Goal: Entertainment & Leisure: Consume media (video, audio)

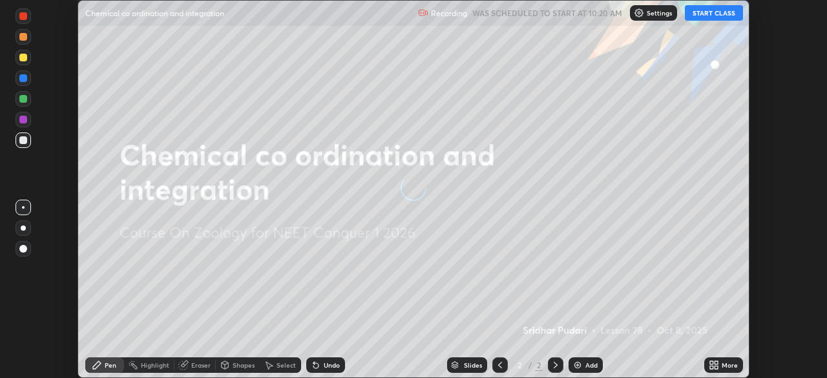
scroll to position [378, 826]
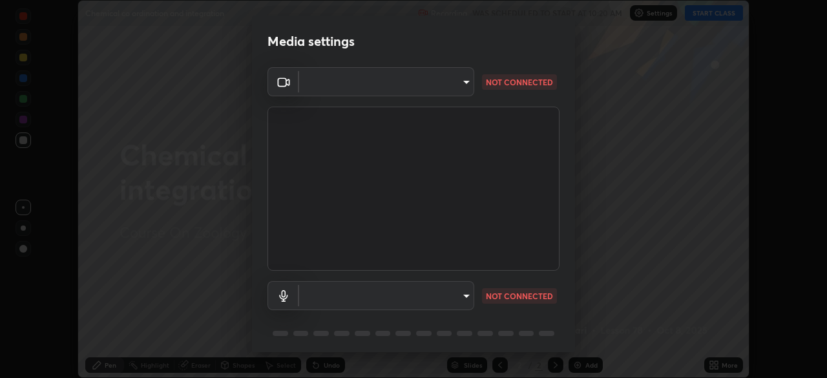
type input "a97fe649ed4a88d7ef5d38079454aeebd16fbf944be20ae45e8d4d96c2936521"
type input "default"
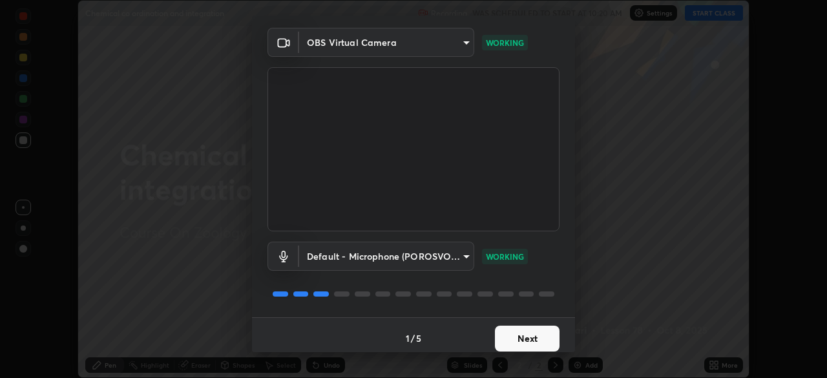
scroll to position [46, 0]
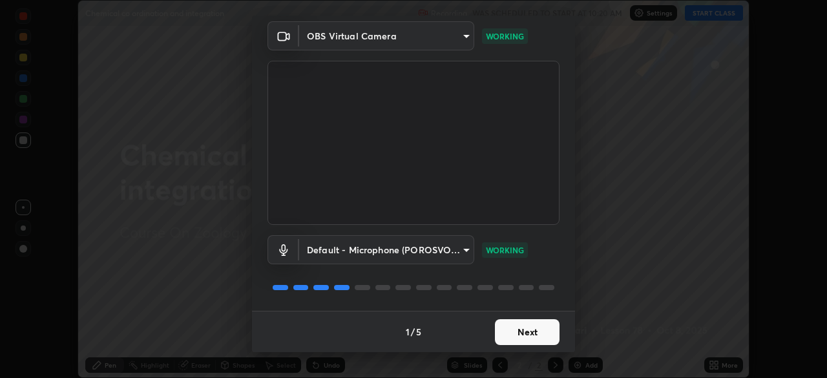
click at [505, 329] on button "Next" at bounding box center [527, 332] width 65 height 26
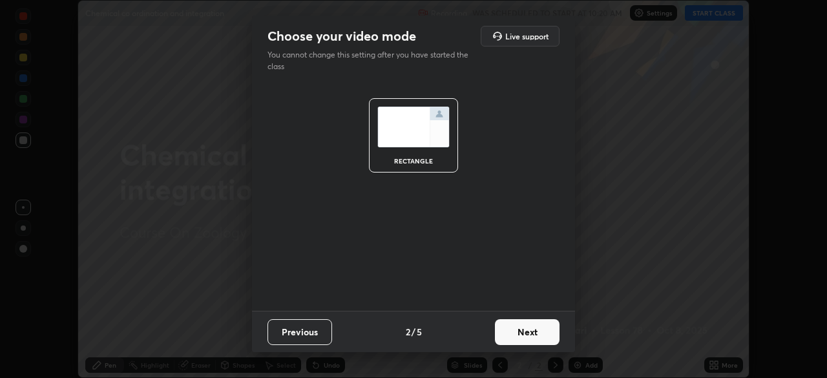
click at [508, 332] on button "Next" at bounding box center [527, 332] width 65 height 26
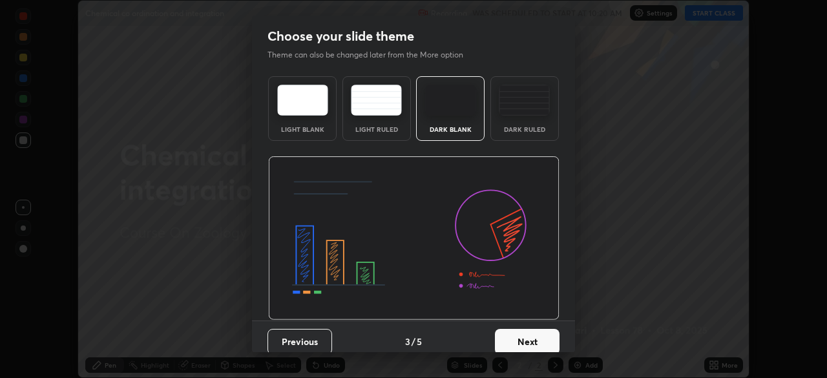
click at [510, 335] on button "Next" at bounding box center [527, 342] width 65 height 26
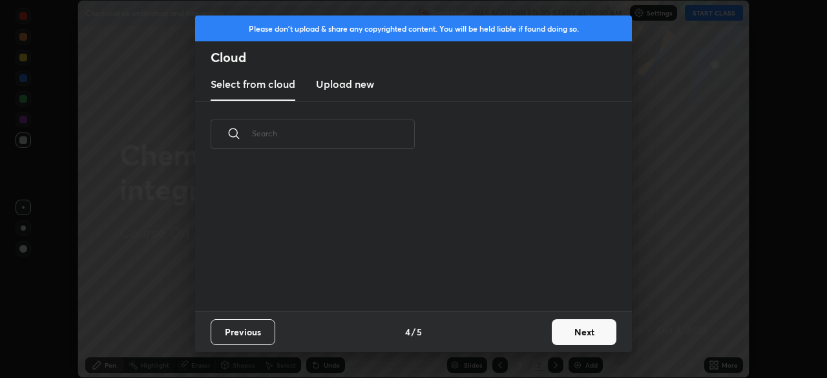
click at [510, 335] on div "Previous 4 / 5 Next" at bounding box center [413, 331] width 437 height 41
click at [544, 334] on div "Previous 4 / 5 Next" at bounding box center [413, 331] width 437 height 41
click at [561, 338] on button "Next" at bounding box center [584, 332] width 65 height 26
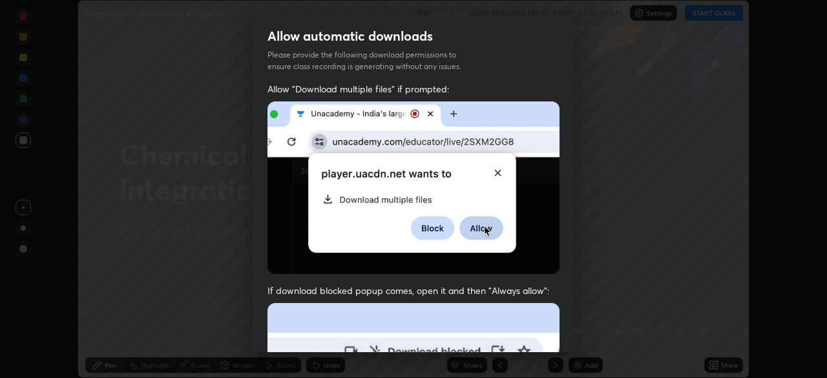
click at [563, 336] on div "Allow "Download multiple files" if prompted: If download blocked popup comes, o…" at bounding box center [413, 355] width 323 height 544
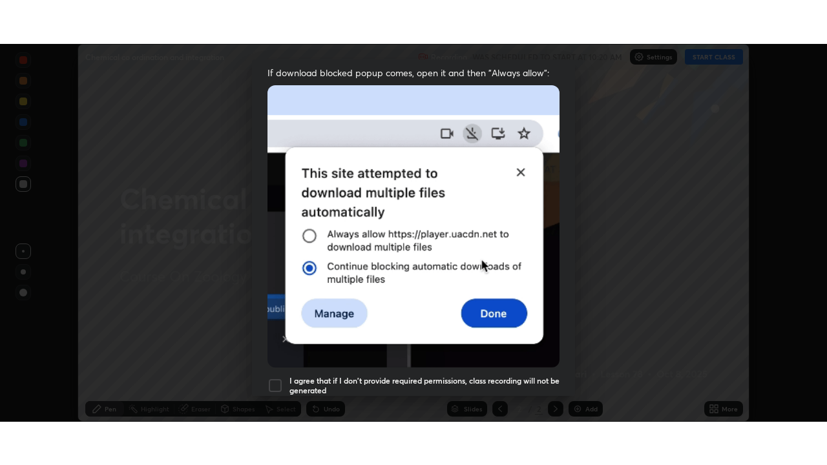
scroll to position [309, 0]
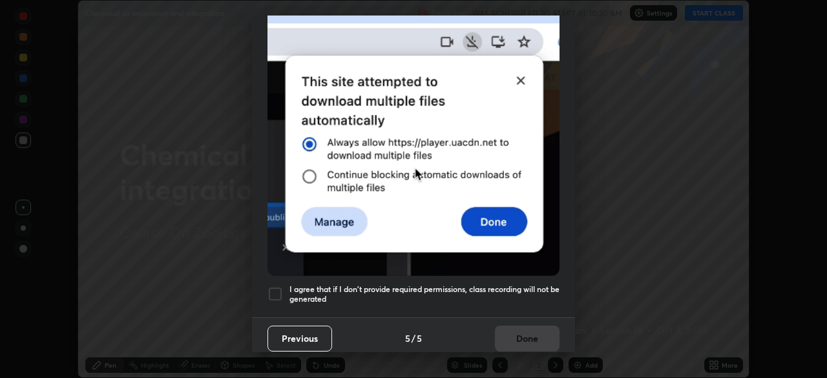
click at [390, 290] on h5 "I agree that if I don't provide required permissions, class recording will not …" at bounding box center [424, 294] width 270 height 20
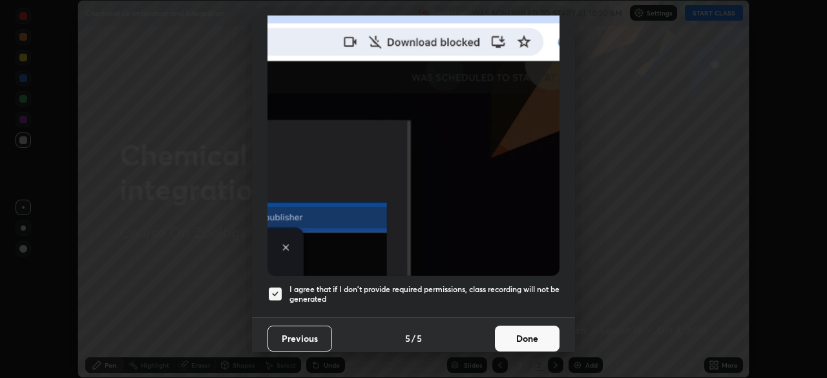
click at [502, 332] on button "Done" at bounding box center [527, 339] width 65 height 26
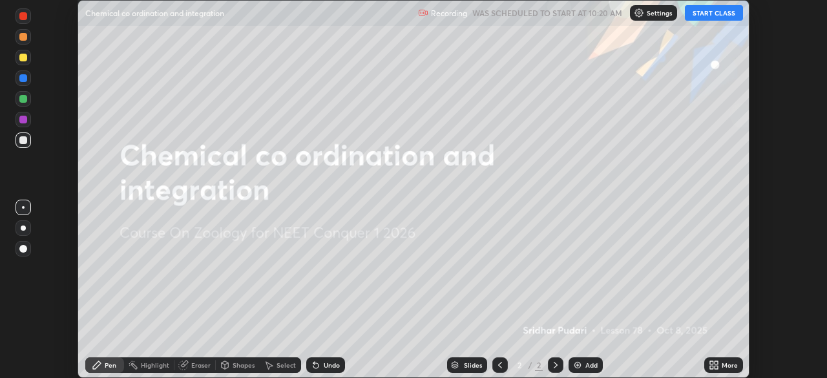
click at [694, 16] on button "START CLASS" at bounding box center [714, 13] width 58 height 16
click at [716, 367] on icon at bounding box center [715, 367] width 3 height 3
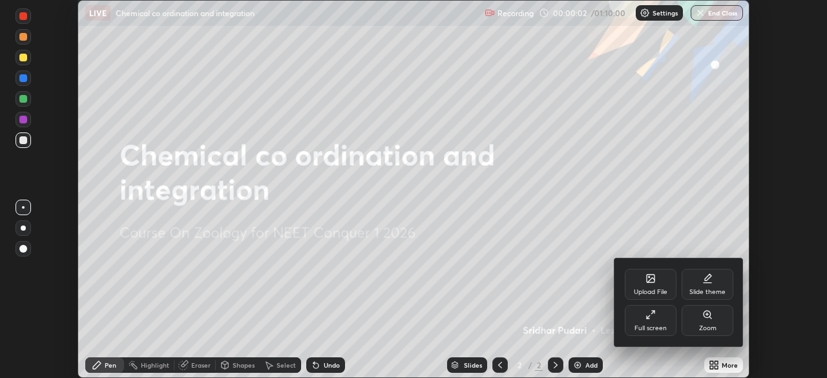
click at [636, 327] on div "Full screen" at bounding box center [650, 328] width 32 height 6
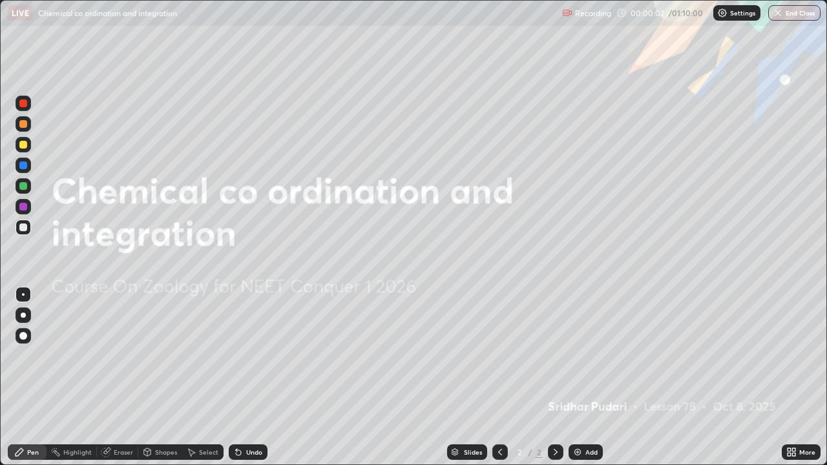
scroll to position [465, 827]
click at [23, 315] on div at bounding box center [23, 315] width 5 height 5
click at [581, 377] on div "Add" at bounding box center [585, 452] width 34 height 16
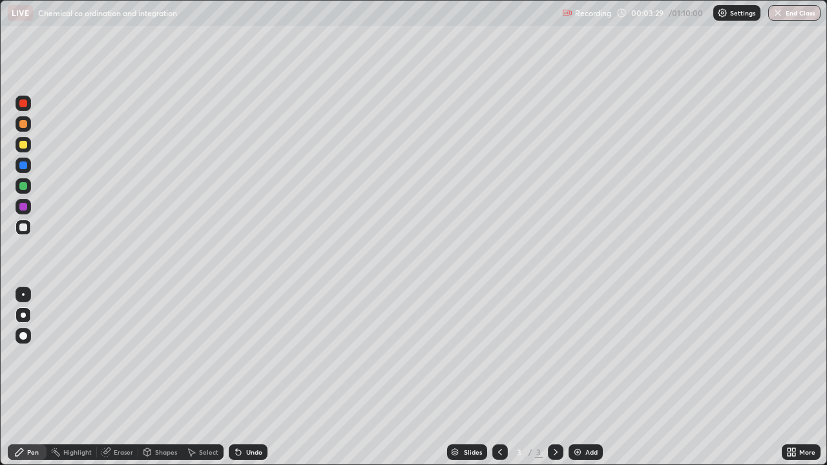
click at [25, 126] on div at bounding box center [23, 124] width 8 height 8
click at [24, 228] on div at bounding box center [23, 227] width 8 height 8
click at [21, 125] on div at bounding box center [23, 124] width 8 height 8
click at [23, 230] on div at bounding box center [23, 227] width 8 height 8
click at [23, 126] on div at bounding box center [23, 124] width 8 height 8
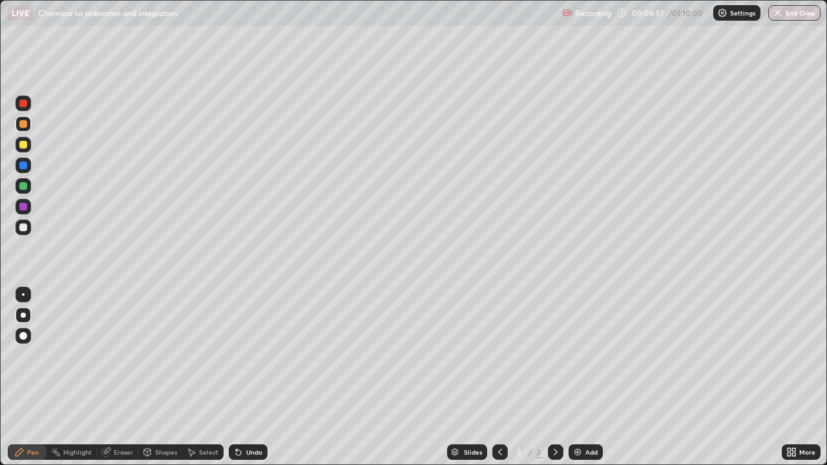
click at [244, 377] on div "Undo" at bounding box center [248, 452] width 39 height 16
click at [24, 228] on div at bounding box center [23, 227] width 8 height 8
click at [26, 125] on div at bounding box center [23, 124] width 8 height 8
click at [121, 377] on div "Eraser" at bounding box center [123, 452] width 19 height 6
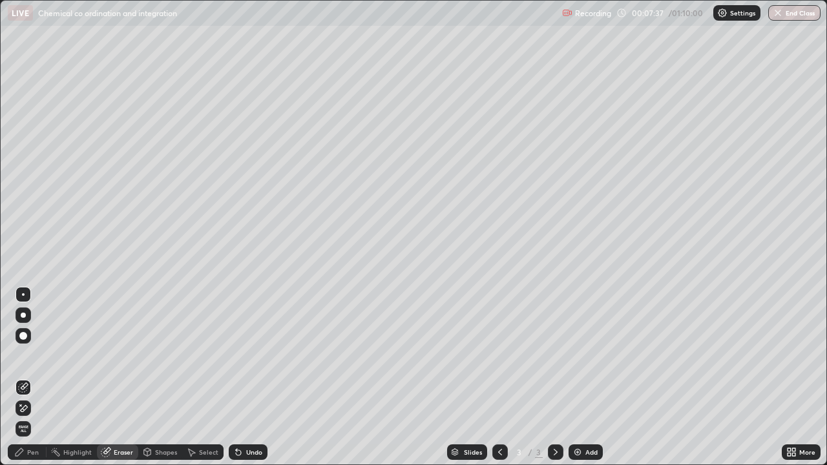
click at [28, 377] on div "Pen" at bounding box center [33, 452] width 12 height 6
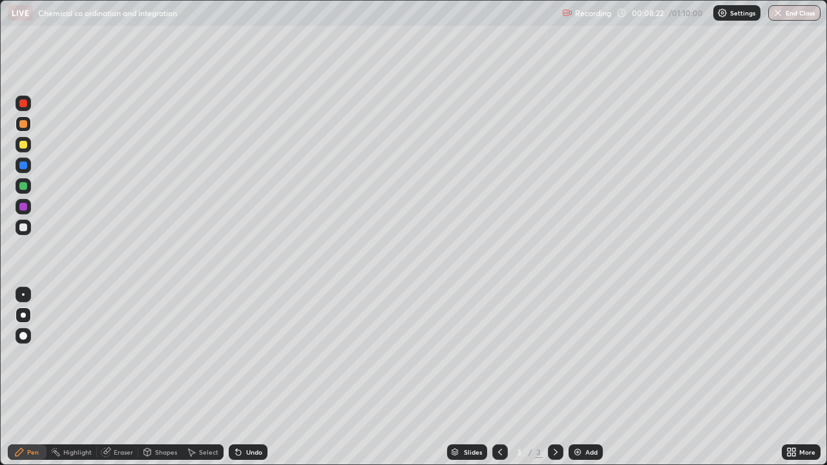
click at [249, 377] on div "Undo" at bounding box center [254, 452] width 16 height 6
click at [582, 377] on div "Add" at bounding box center [585, 452] width 34 height 16
click at [23, 230] on div at bounding box center [23, 227] width 8 height 8
click at [25, 146] on div at bounding box center [23, 145] width 8 height 8
click at [22, 125] on div at bounding box center [23, 124] width 8 height 8
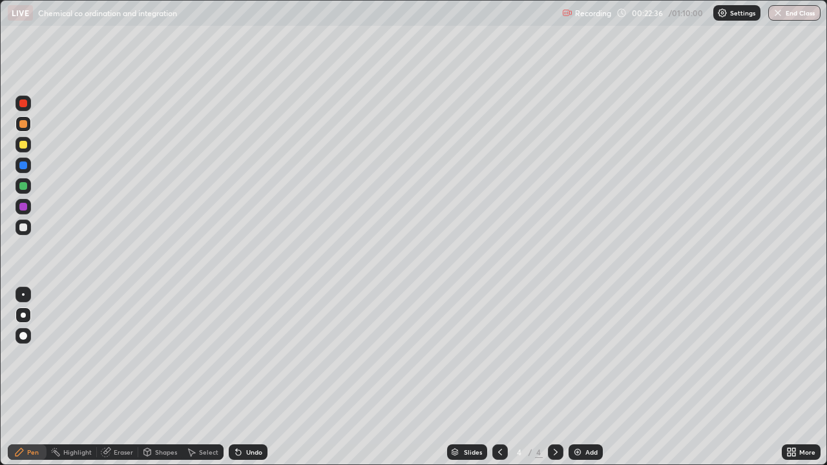
click at [24, 227] on div at bounding box center [23, 227] width 8 height 8
click at [24, 186] on div at bounding box center [23, 186] width 8 height 8
click at [24, 145] on div at bounding box center [23, 145] width 8 height 8
click at [242, 377] on div "Undo" at bounding box center [245, 452] width 44 height 26
click at [24, 189] on div at bounding box center [23, 186] width 8 height 8
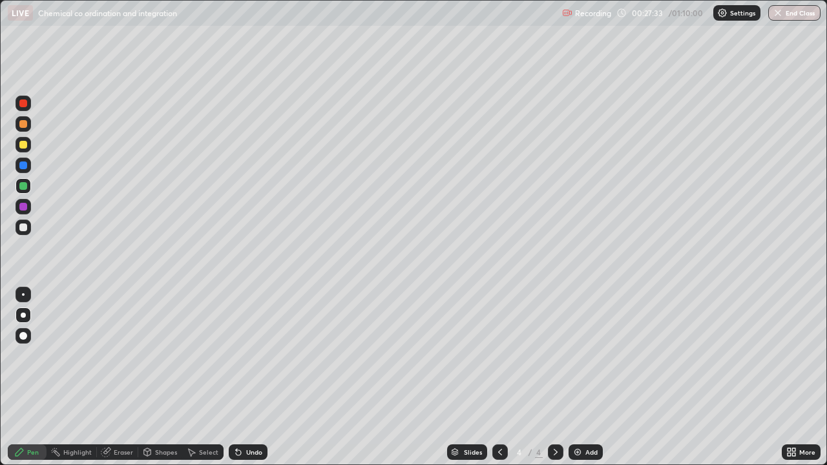
click at [22, 161] on div at bounding box center [23, 165] width 8 height 8
click at [28, 230] on div at bounding box center [24, 228] width 16 height 16
click at [25, 147] on div at bounding box center [23, 145] width 8 height 8
click at [579, 377] on img at bounding box center [577, 452] width 10 height 10
click at [24, 127] on div at bounding box center [23, 124] width 8 height 8
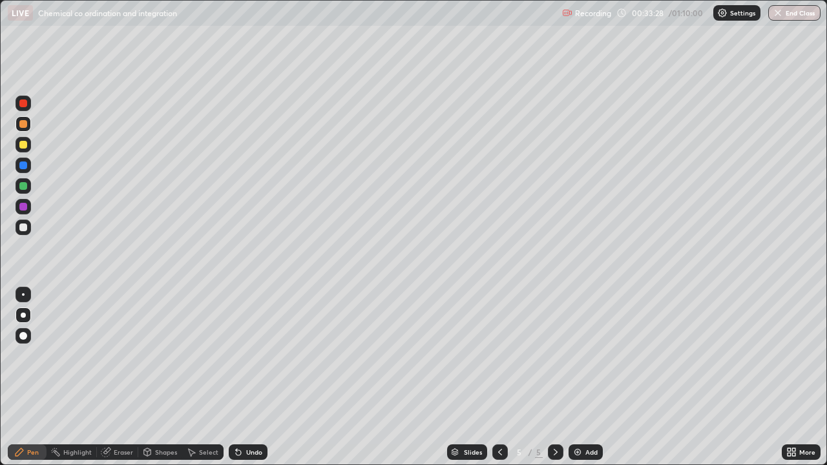
click at [23, 232] on div at bounding box center [24, 228] width 16 height 16
click at [24, 145] on div at bounding box center [23, 145] width 8 height 8
click at [125, 377] on div "Eraser" at bounding box center [123, 452] width 19 height 6
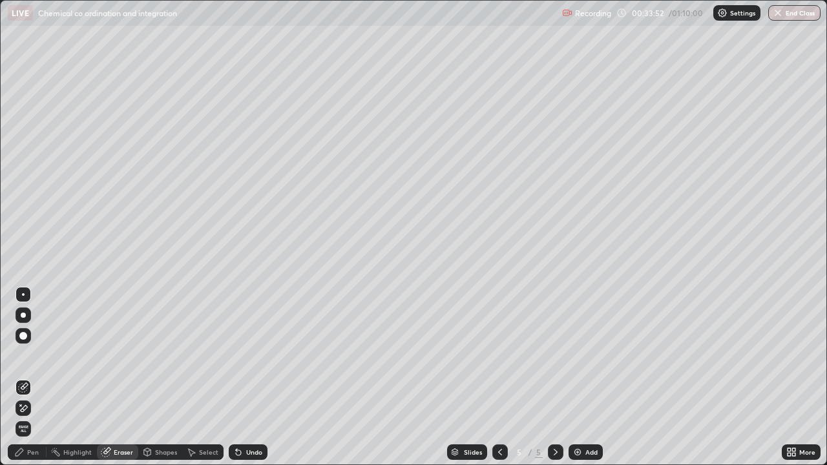
click at [28, 377] on div "Pen" at bounding box center [33, 452] width 12 height 6
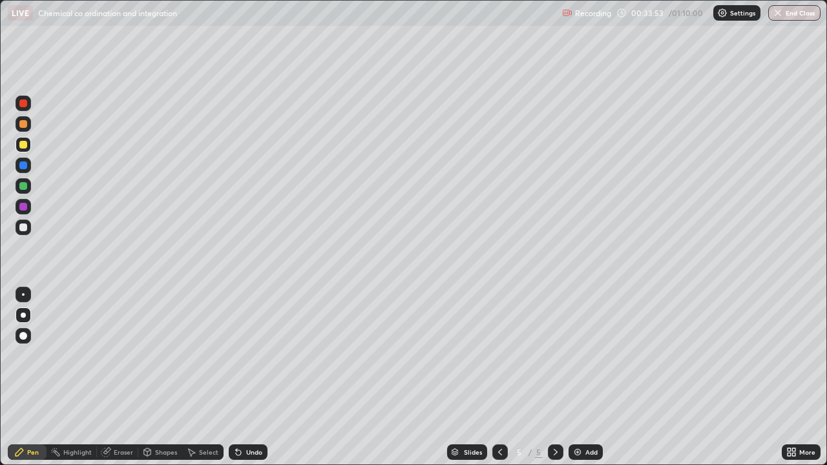
click at [23, 123] on div at bounding box center [23, 124] width 8 height 8
click at [23, 99] on div at bounding box center [23, 103] width 8 height 8
click at [23, 295] on div at bounding box center [23, 294] width 3 height 3
click at [28, 316] on div at bounding box center [24, 315] width 16 height 16
click at [28, 227] on div at bounding box center [24, 228] width 16 height 16
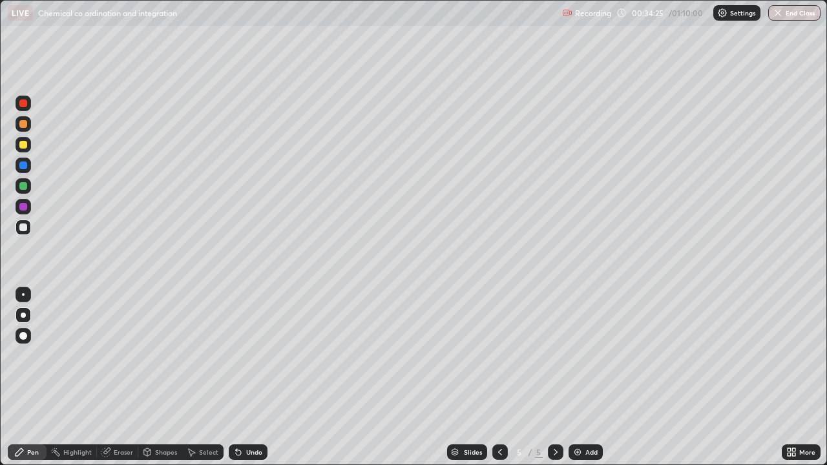
click at [24, 148] on div at bounding box center [23, 145] width 8 height 8
click at [24, 228] on div at bounding box center [23, 227] width 8 height 8
click at [26, 125] on div at bounding box center [23, 124] width 8 height 8
click at [25, 149] on div at bounding box center [24, 145] width 16 height 16
click at [26, 207] on div at bounding box center [23, 207] width 8 height 8
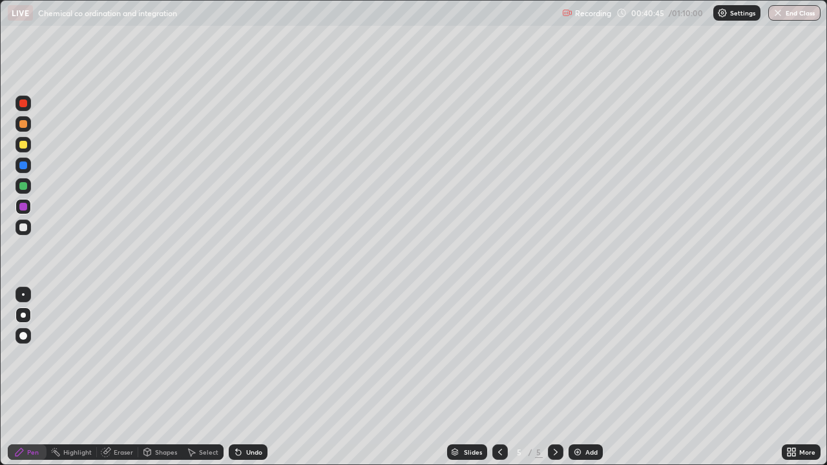
click at [246, 377] on div "Undo" at bounding box center [254, 452] width 16 height 6
click at [21, 227] on div at bounding box center [23, 227] width 8 height 8
click at [25, 183] on div at bounding box center [23, 186] width 8 height 8
click at [26, 107] on div at bounding box center [24, 104] width 16 height 16
click at [23, 225] on div at bounding box center [23, 227] width 8 height 8
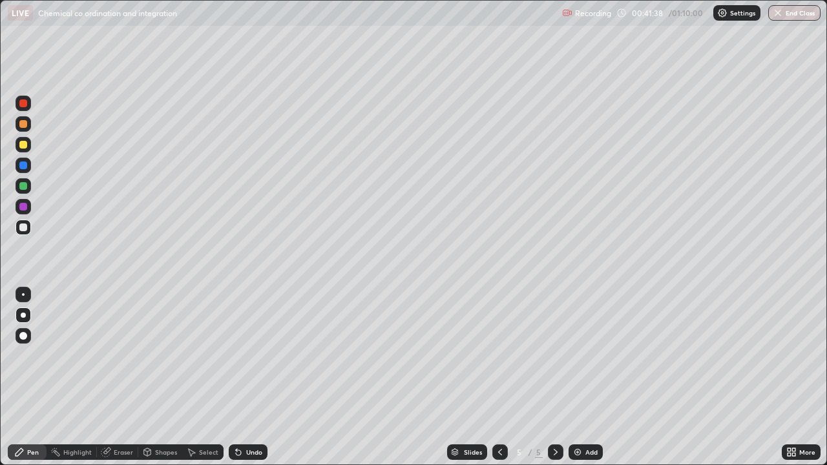
click at [246, 377] on div "Undo" at bounding box center [254, 452] width 16 height 6
click at [23, 109] on div at bounding box center [24, 104] width 16 height 16
click at [246, 377] on div "Undo" at bounding box center [254, 452] width 16 height 6
click at [28, 226] on div at bounding box center [24, 228] width 16 height 16
